Goal: Transaction & Acquisition: Obtain resource

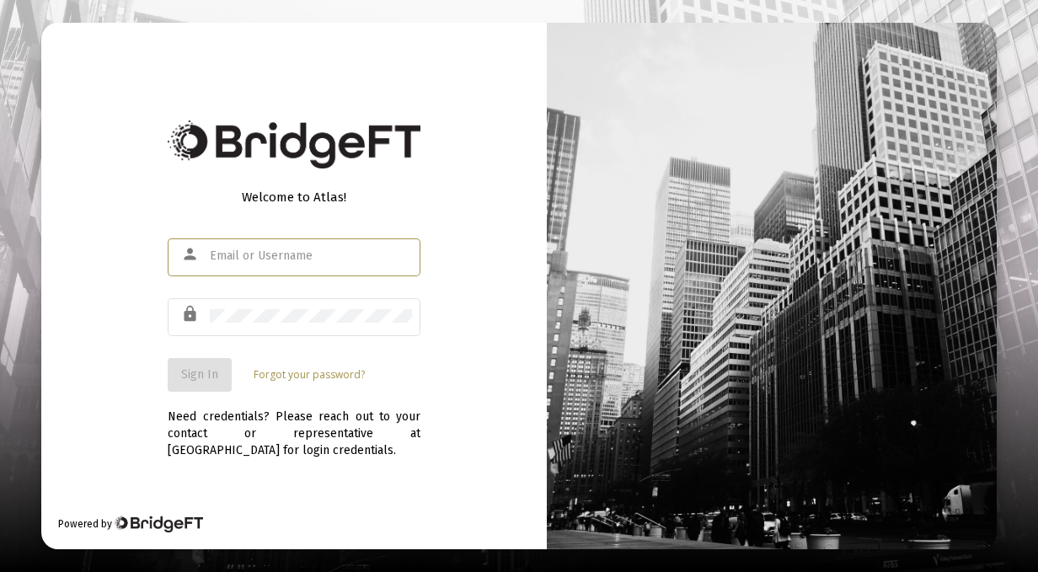
click at [263, 263] on div at bounding box center [311, 255] width 202 height 41
click at [262, 262] on input "text" at bounding box center [311, 255] width 202 height 13
click at [243, 249] on div "admin" at bounding box center [311, 255] width 202 height 41
drag, startPoint x: 219, startPoint y: 255, endPoint x: 189, endPoint y: 256, distance: 30.3
click at [189, 256] on div "person admin" at bounding box center [294, 255] width 253 height 41
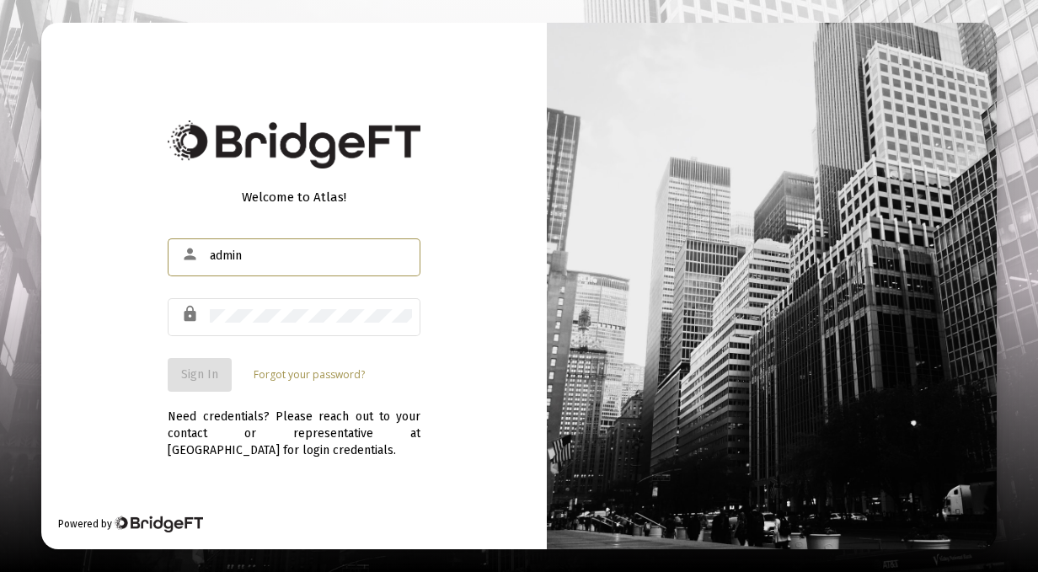
paste input "@[DOMAIN_NAME]"
type input "[EMAIL_ADDRESS][DOMAIN_NAME]"
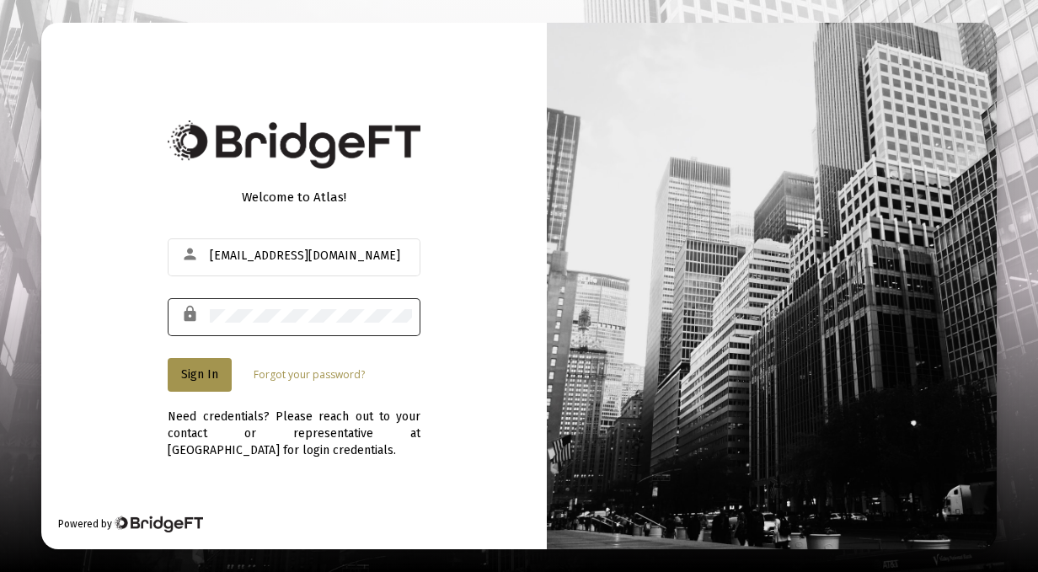
click at [404, 324] on div at bounding box center [311, 315] width 202 height 41
click at [194, 365] on button "Sign In" at bounding box center [200, 375] width 64 height 34
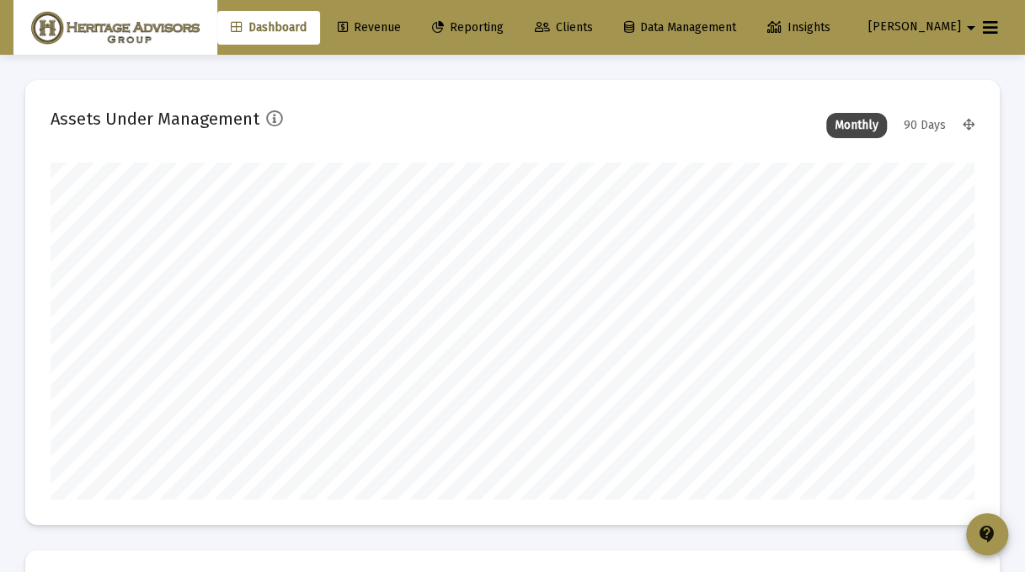
scroll to position [337, 923]
type input "[DATE]"
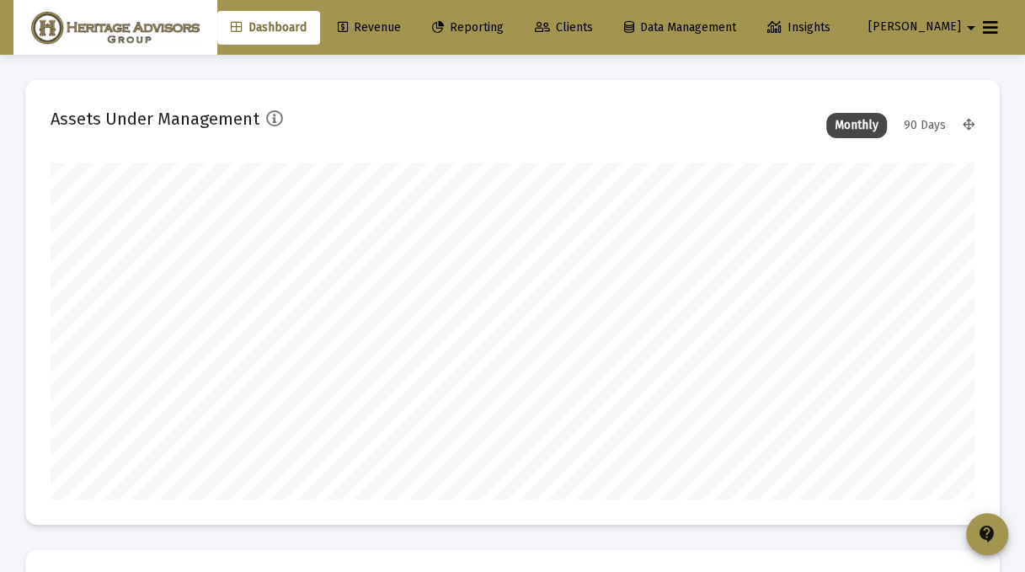
click at [501, 29] on span "Reporting" at bounding box center [468, 27] width 72 height 14
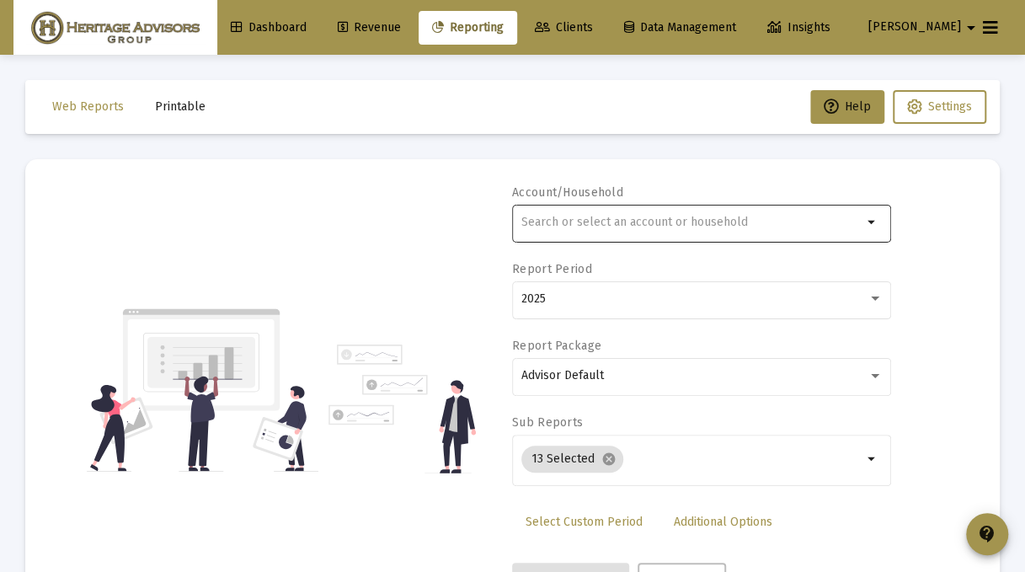
click at [584, 219] on input "text" at bounding box center [691, 222] width 341 height 13
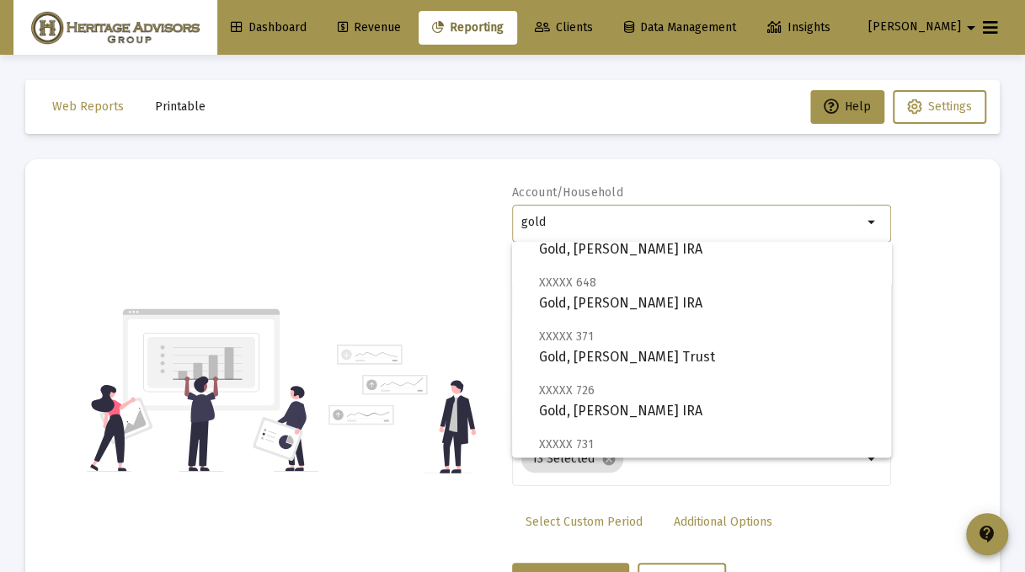
scroll to position [140, 0]
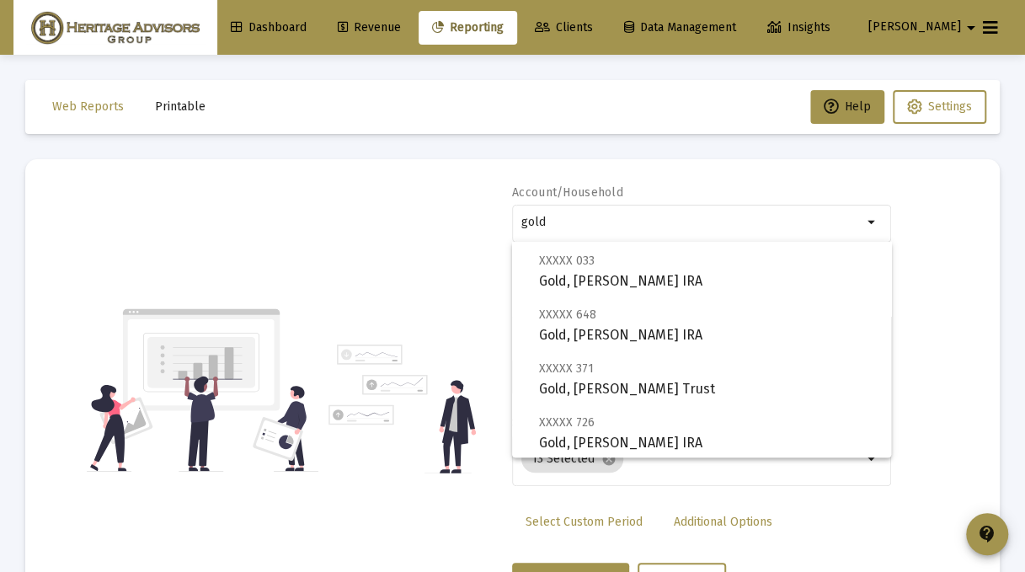
click at [425, 225] on div "Account/Household gold arrow_drop_down Report Period 2025 Report Package Adviso…" at bounding box center [513, 390] width 924 height 412
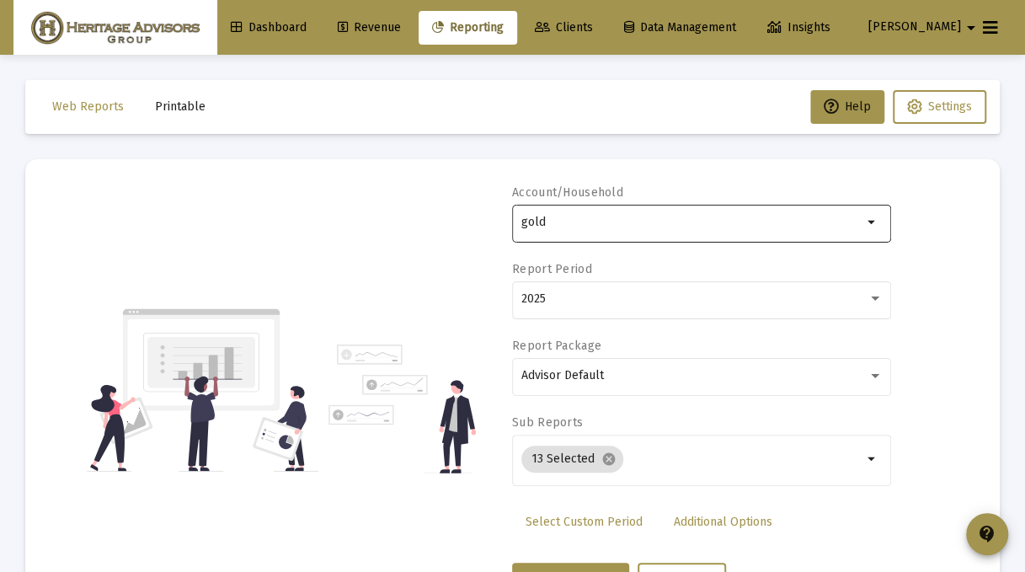
click at [586, 228] on input "gold" at bounding box center [691, 222] width 341 height 13
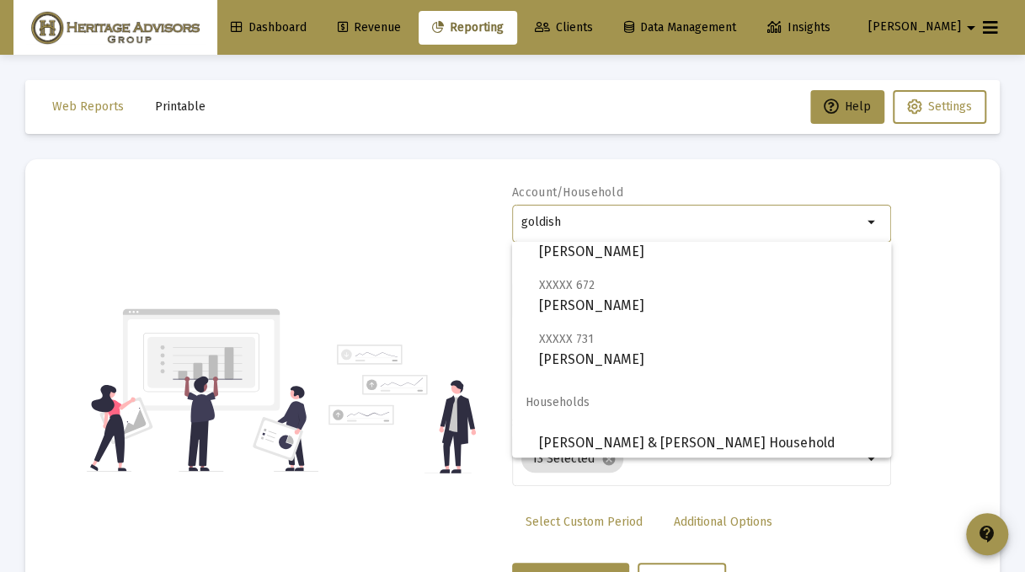
scroll to position [67, 0]
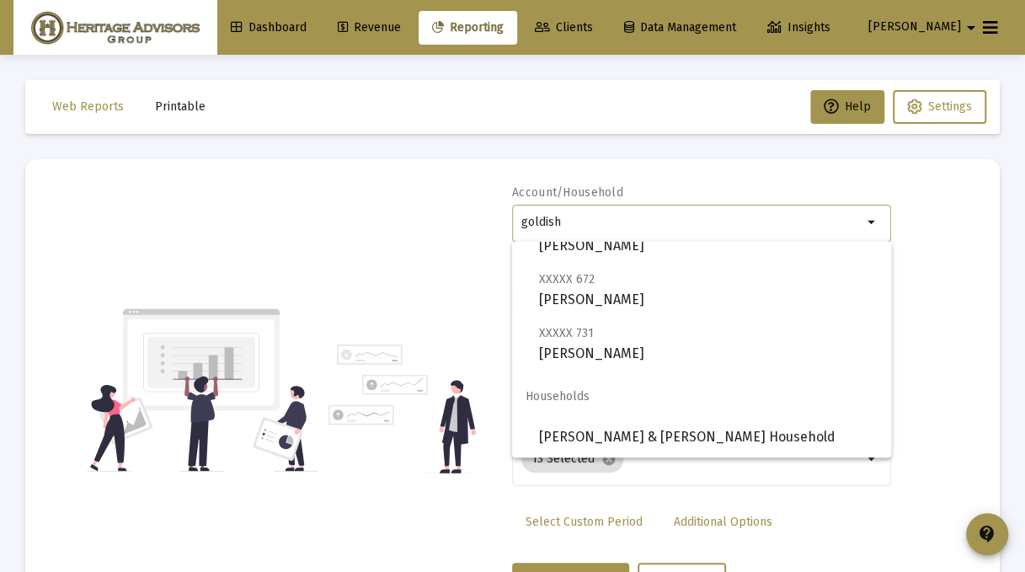
type input "goldish"
click at [386, 240] on div "Account/Household goldish arrow_drop_down Report Period 2025 Report Package Adv…" at bounding box center [513, 390] width 924 height 412
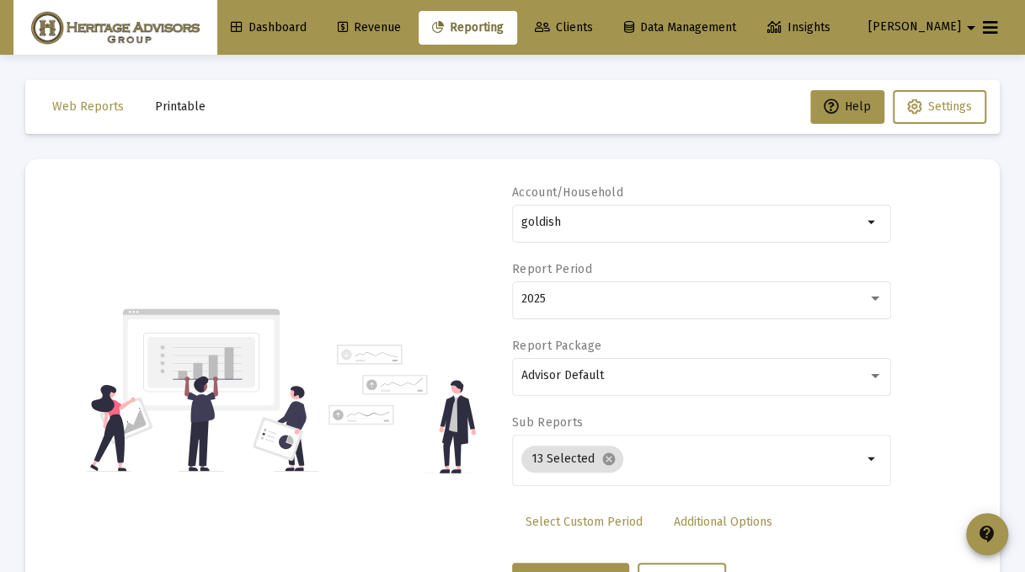
click at [590, 37] on link "Clients" at bounding box center [563, 28] width 85 height 34
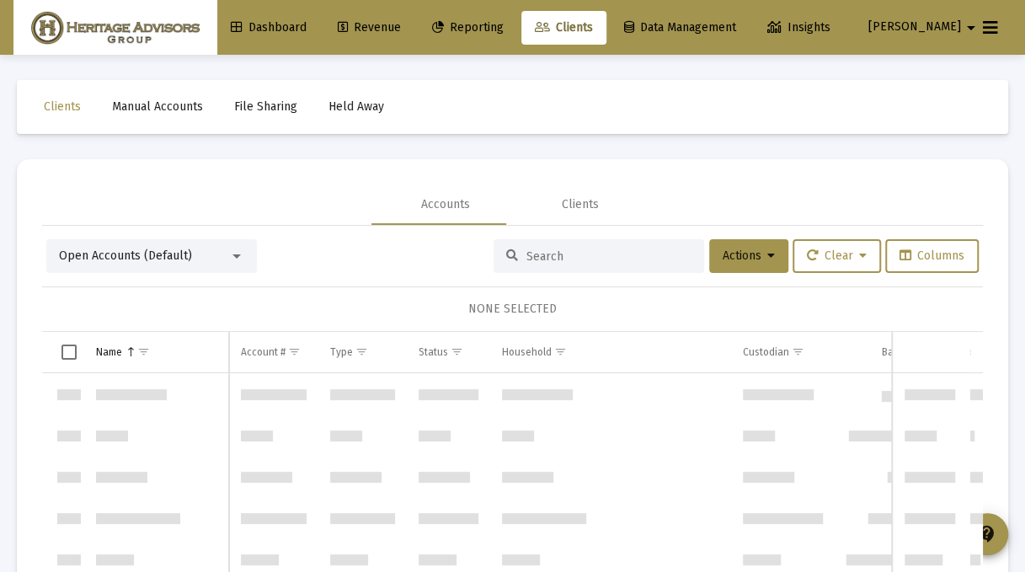
scroll to position [1618, 0]
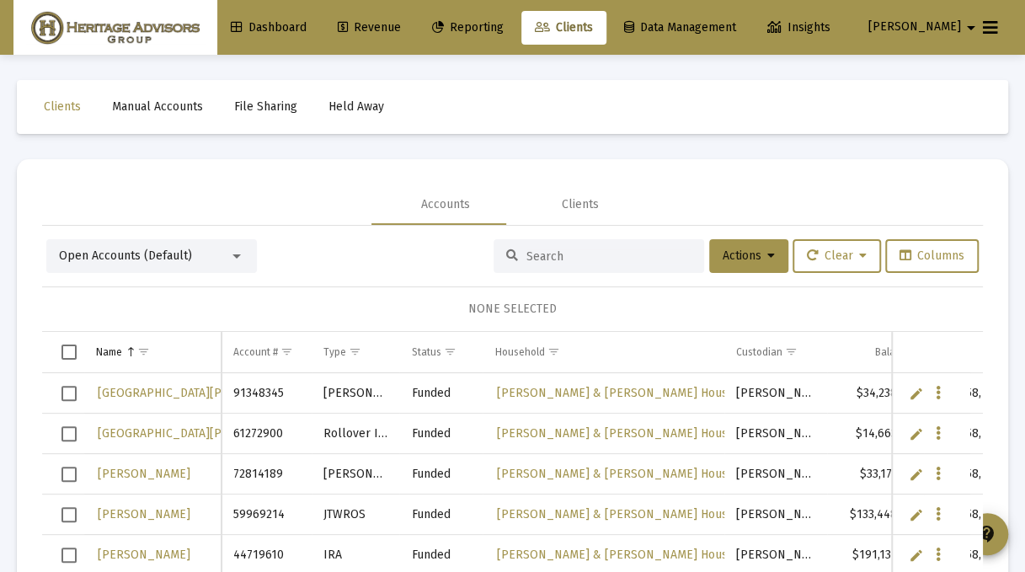
click at [528, 258] on input at bounding box center [609, 256] width 165 height 14
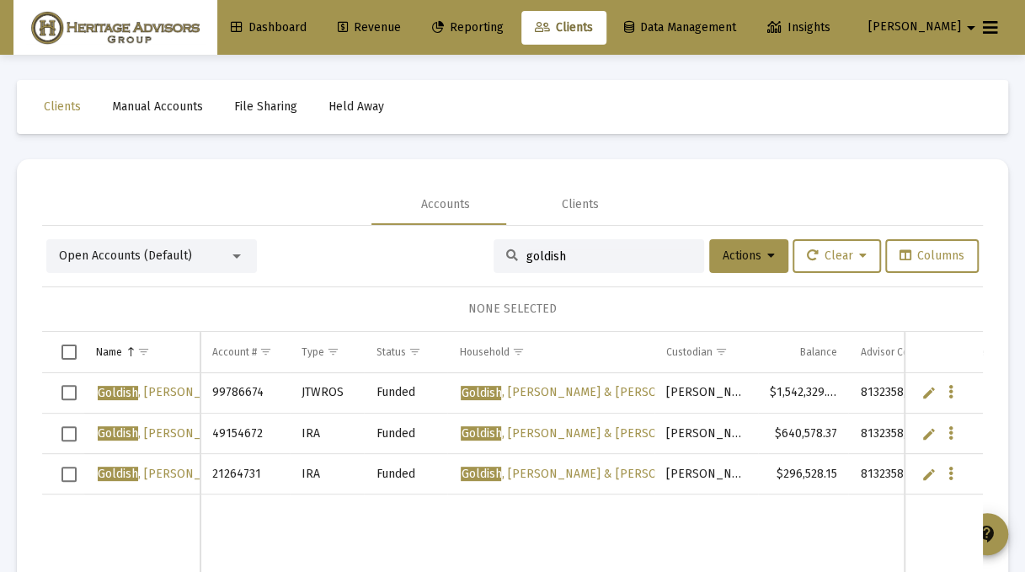
type input "goldish"
click at [241, 261] on div at bounding box center [236, 255] width 15 height 13
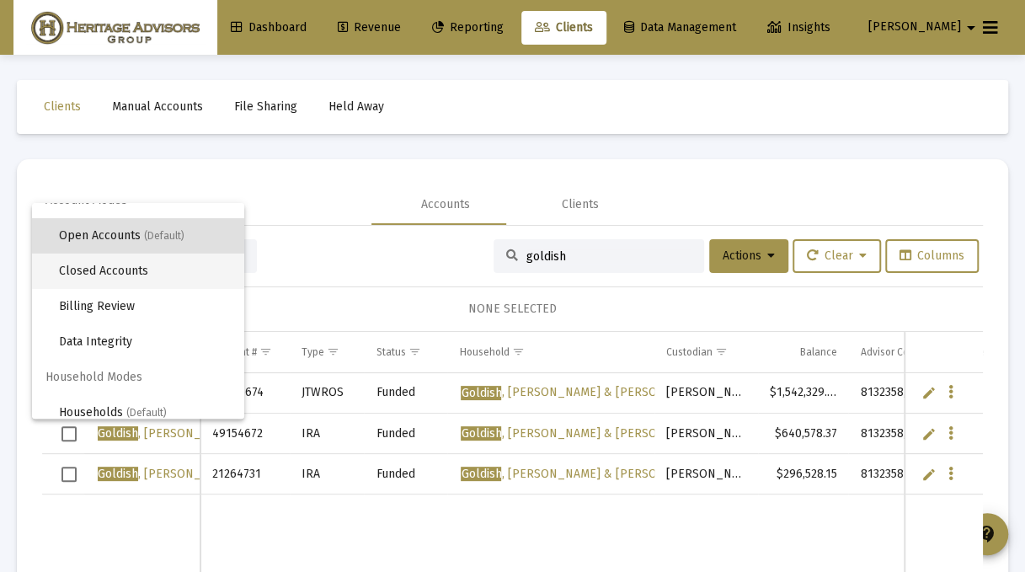
scroll to position [32, 0]
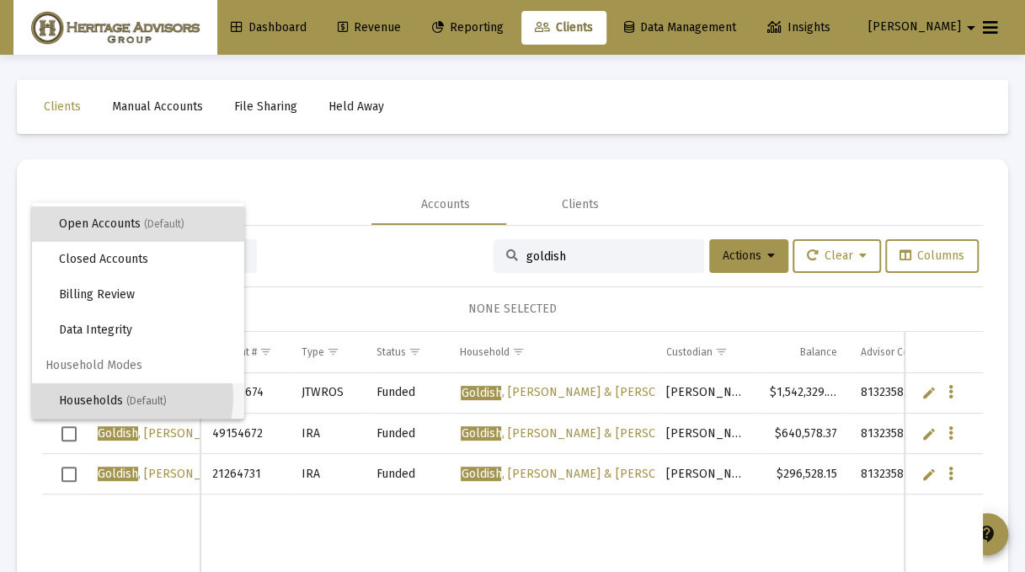
click at [113, 397] on span "Households (Default)" at bounding box center [145, 400] width 172 height 35
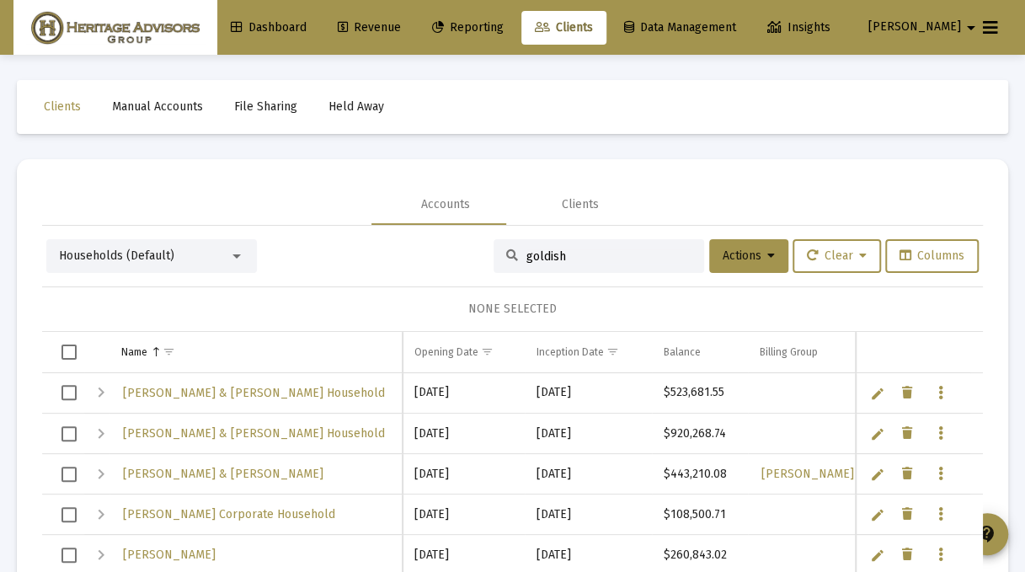
click at [548, 259] on input "goldish" at bounding box center [609, 256] width 165 height 14
click at [566, 255] on input "goldish" at bounding box center [609, 256] width 165 height 14
drag, startPoint x: 535, startPoint y: 258, endPoint x: 445, endPoint y: 266, distance: 90.5
click at [445, 266] on div "Households (Default) goldish Actions Clear Columns" at bounding box center [512, 256] width 933 height 34
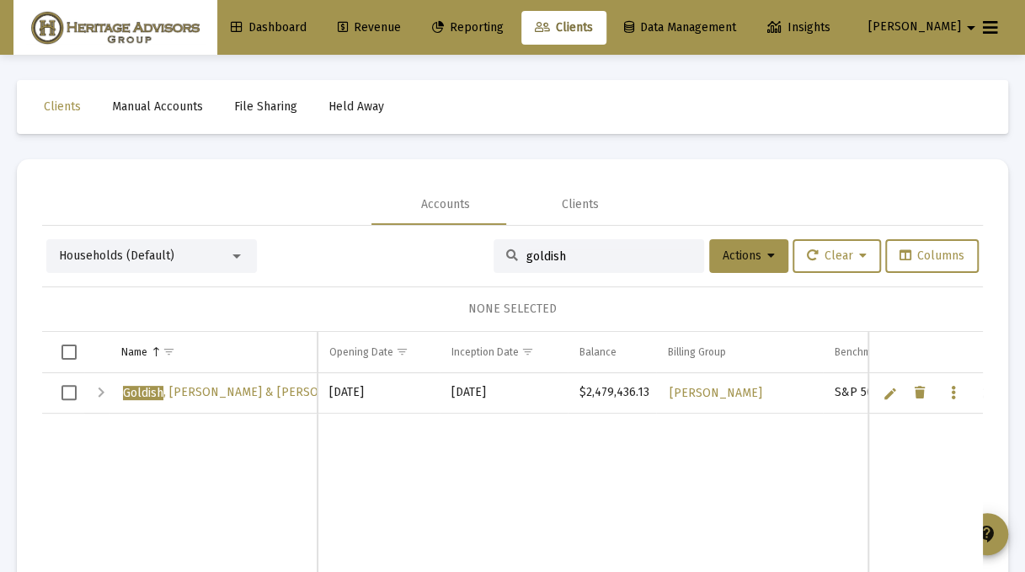
scroll to position [17, 0]
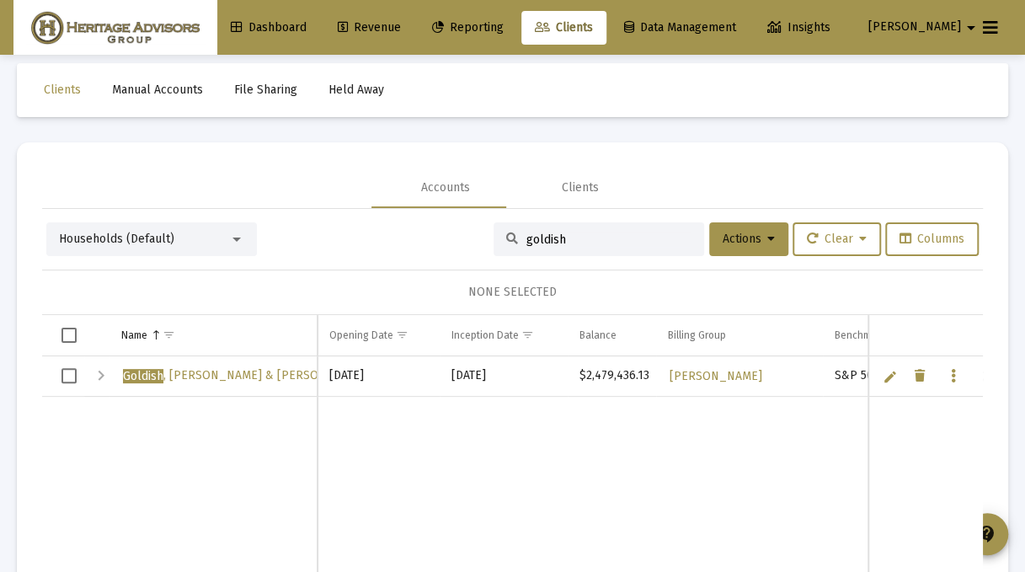
type input "goldish"
click at [65, 368] on span "Select row" at bounding box center [68, 375] width 15 height 15
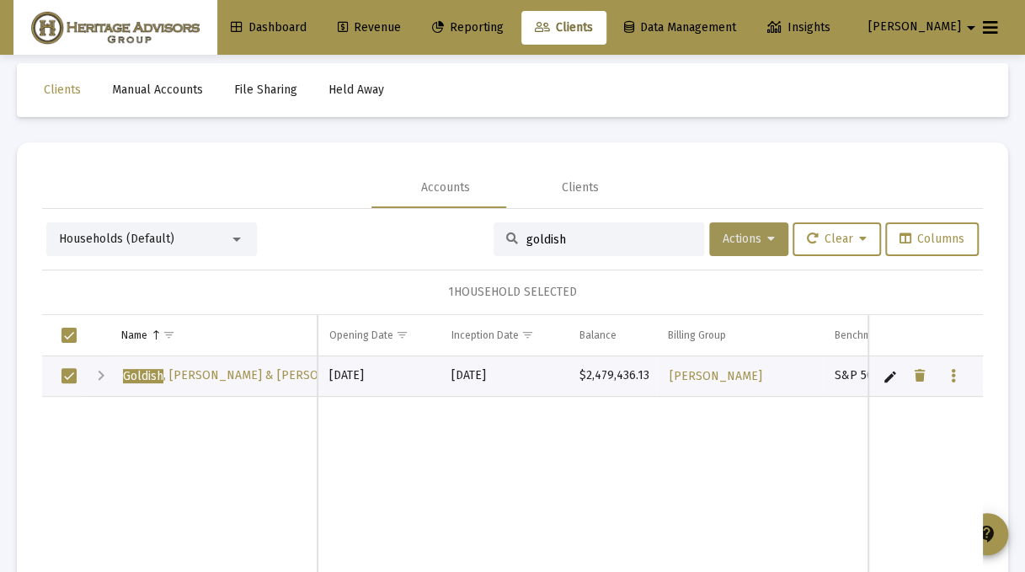
click at [755, 237] on button "Actions" at bounding box center [748, 239] width 79 height 34
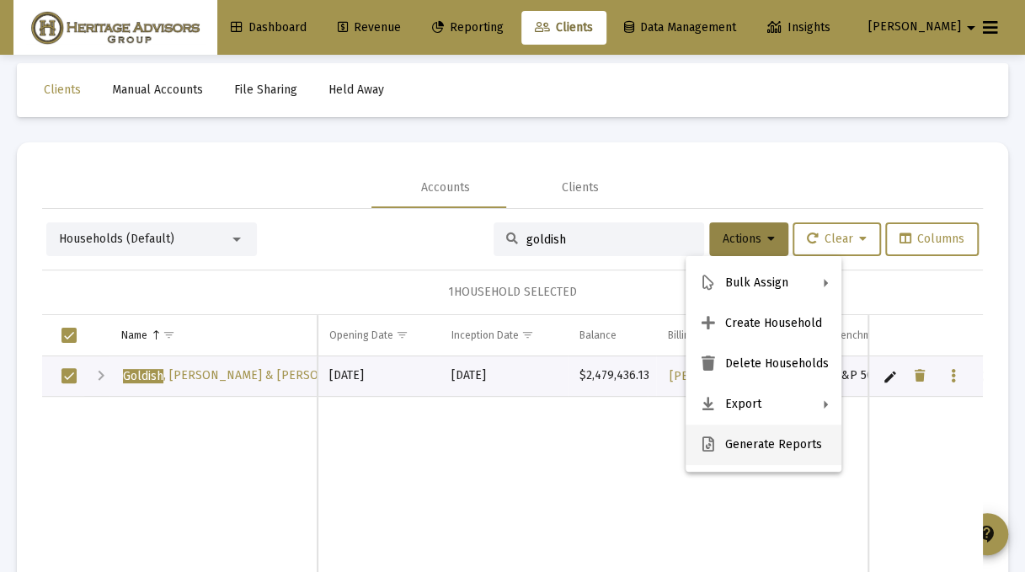
click at [740, 451] on button "Generate Reports" at bounding box center [764, 445] width 156 height 40
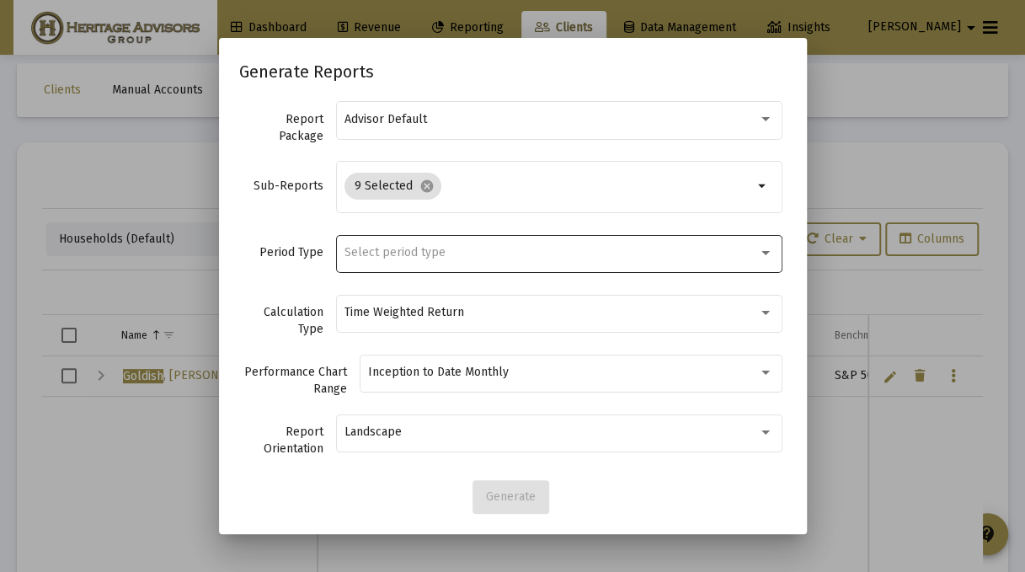
click at [436, 240] on div "Select period type" at bounding box center [559, 252] width 429 height 41
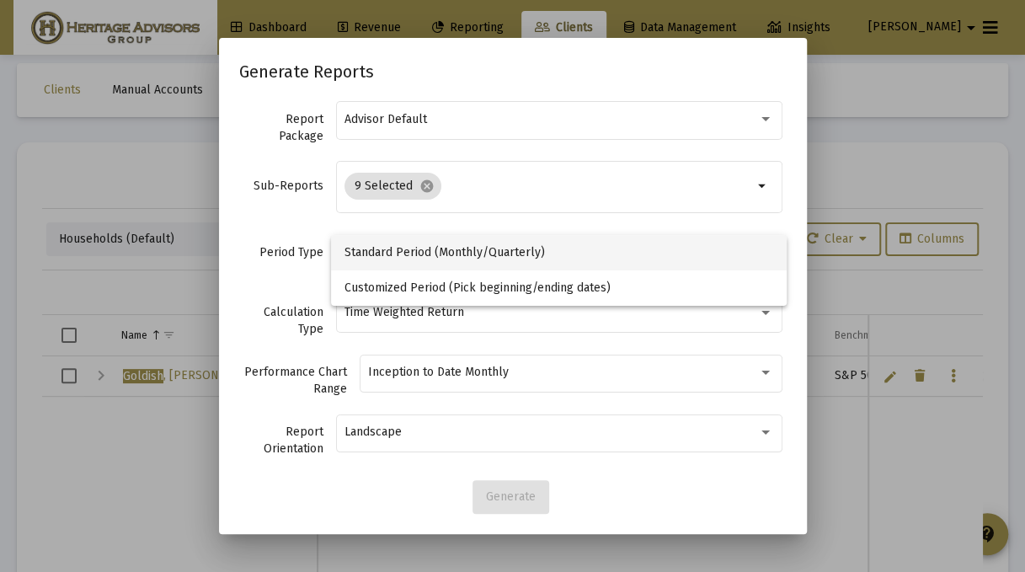
click at [413, 253] on span "Standard Period (Monthly/Quarterly)" at bounding box center [559, 252] width 429 height 35
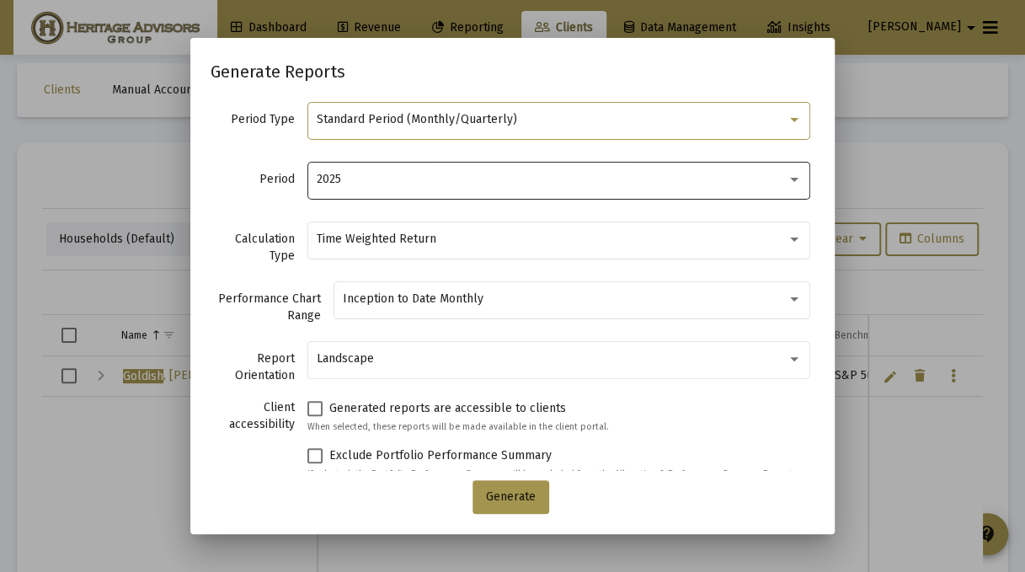
scroll to position [152, 0]
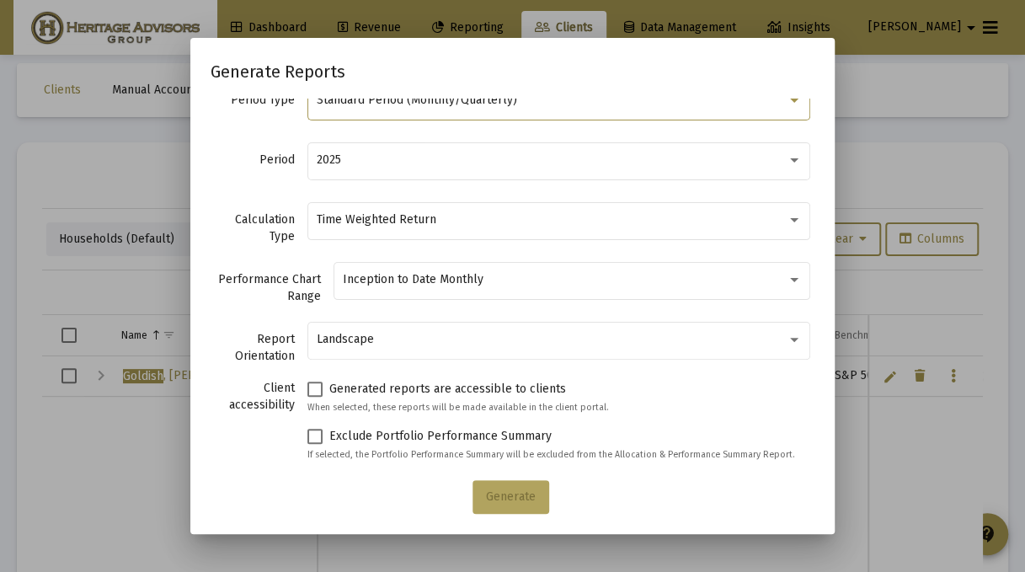
click at [492, 491] on span "Generate" at bounding box center [511, 496] width 50 height 14
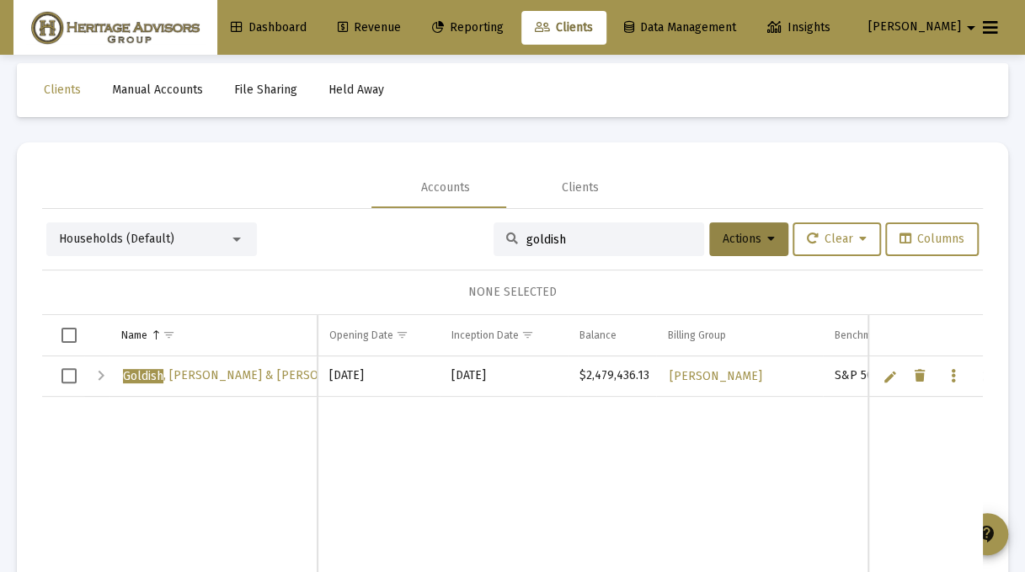
click at [500, 26] on span "Reporting" at bounding box center [468, 27] width 72 height 14
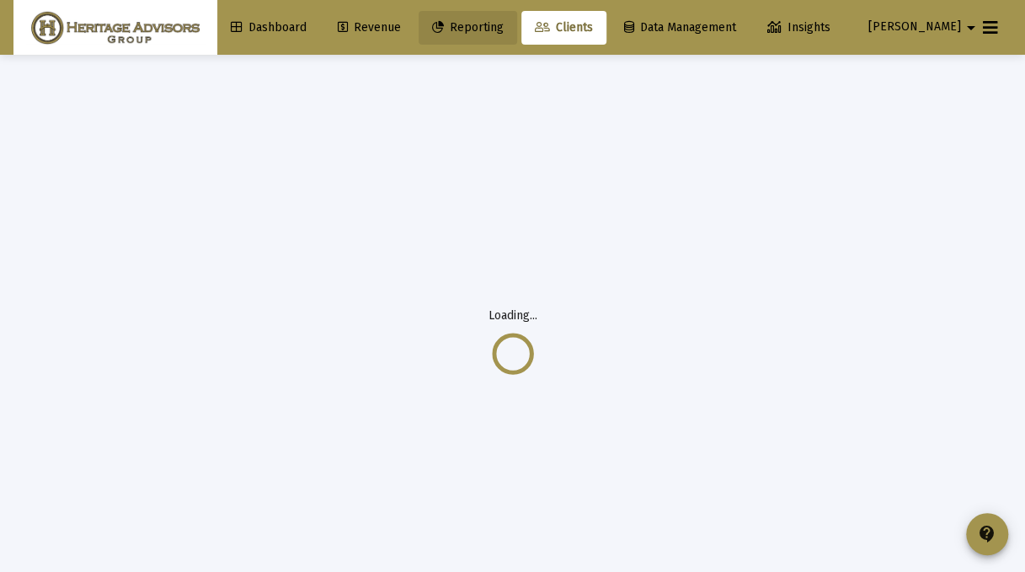
scroll to position [0, 0]
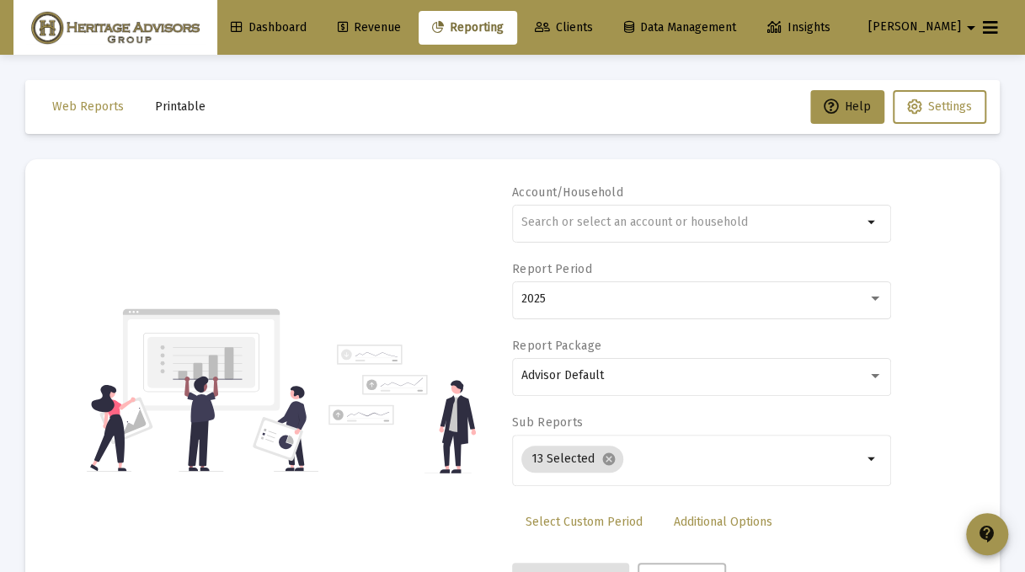
click at [585, 30] on span "Clients" at bounding box center [564, 27] width 58 height 14
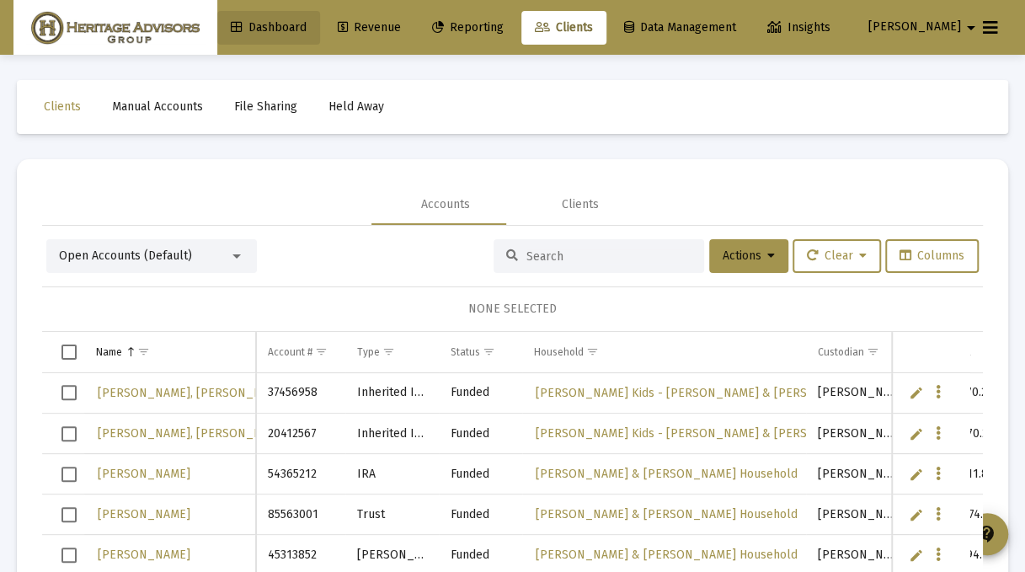
click at [305, 24] on span "Dashboard" at bounding box center [269, 27] width 76 height 14
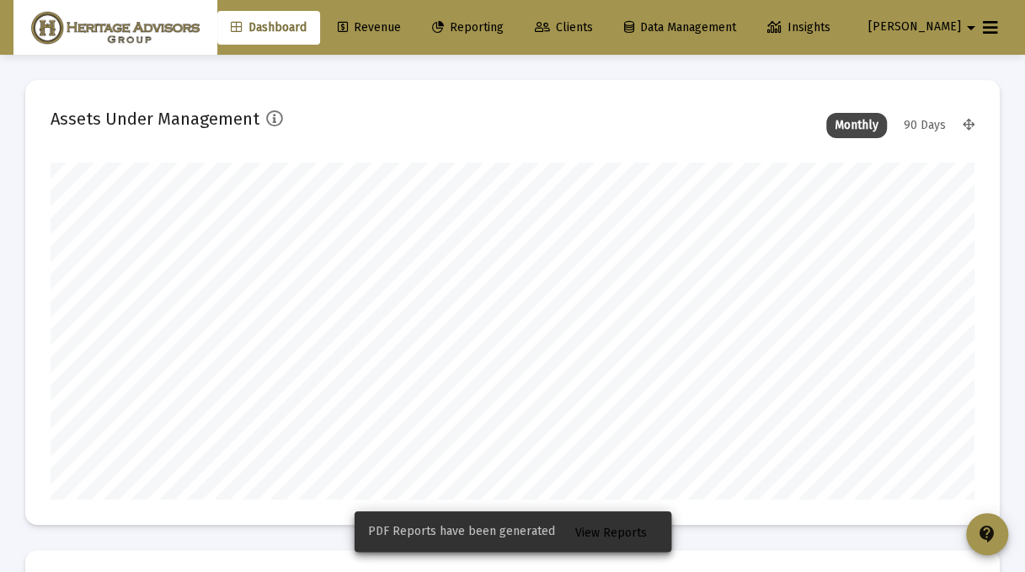
scroll to position [337, 495]
click at [599, 537] on span "View Reports" at bounding box center [611, 533] width 72 height 14
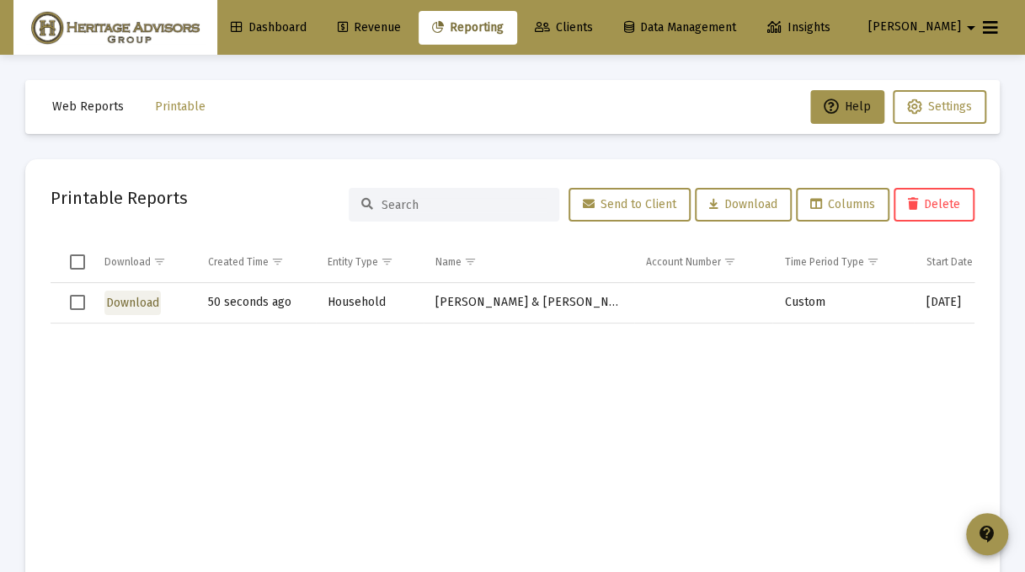
click at [128, 298] on span "Download" at bounding box center [132, 303] width 53 height 14
